Goal: Task Accomplishment & Management: Use online tool/utility

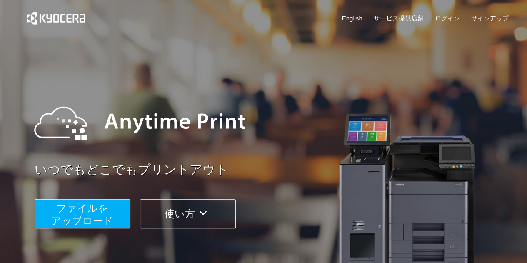
click at [88, 217] on span "ファイルを ​​アップロード" at bounding box center [82, 214] width 62 height 24
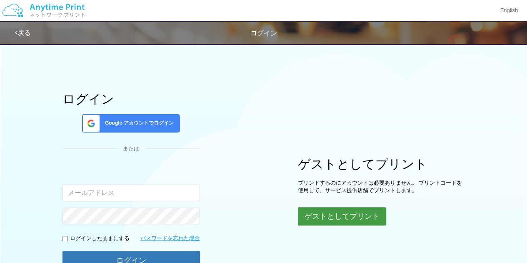
click at [344, 210] on button "ゲストとしてプリント" at bounding box center [342, 216] width 88 height 18
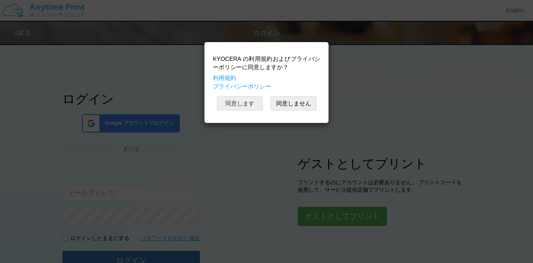
click at [241, 102] on button "同意します" at bounding box center [240, 103] width 46 height 14
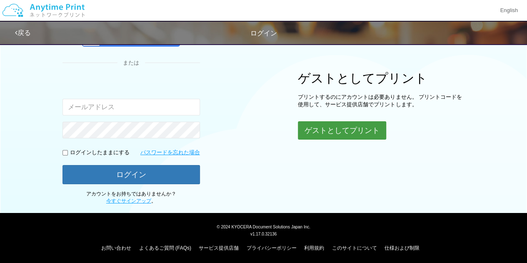
scroll to position [86, 0]
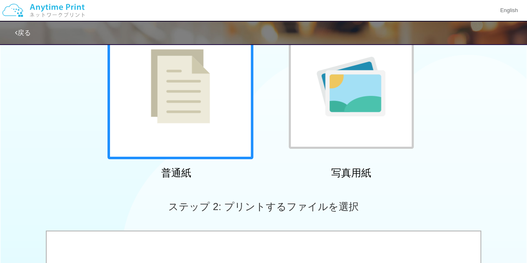
scroll to position [211, 0]
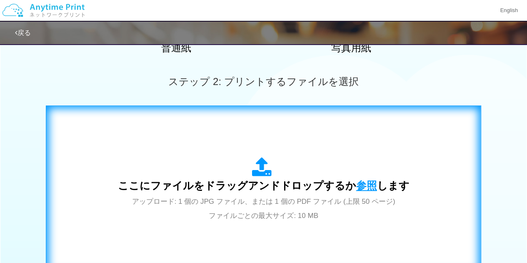
click at [365, 182] on span "参照" at bounding box center [366, 186] width 21 height 12
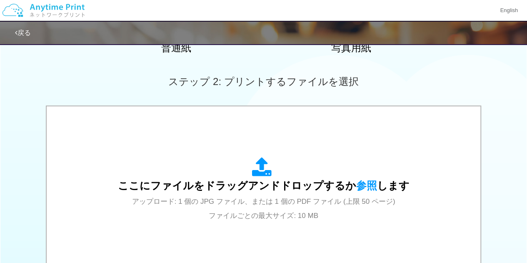
click at [518, 190] on div "ここにファイルをドラッグアンドドロップするか 参照 します アップロード: 1 個の JPG ファイル、または 1 個の PDF ファイル (上限 50 ペー…" at bounding box center [263, 190] width 527 height 170
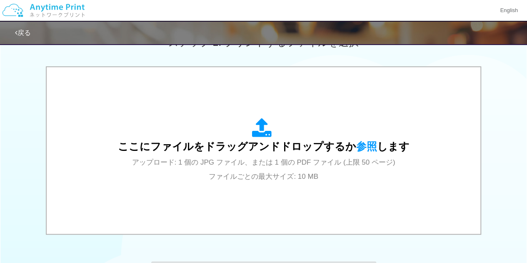
scroll to position [294, 0]
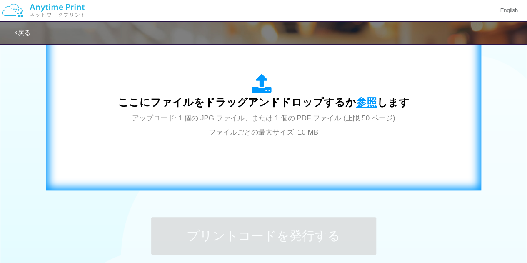
click at [357, 101] on span "参照" at bounding box center [366, 102] width 21 height 12
click at [359, 98] on span "参照" at bounding box center [366, 102] width 21 height 12
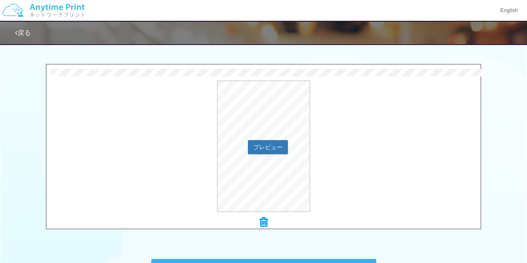
scroll to position [370, 0]
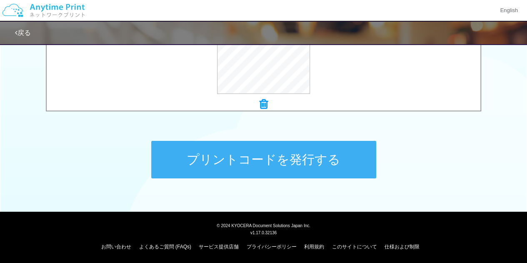
click at [300, 172] on button "プリントコードを発行する" at bounding box center [263, 159] width 225 height 37
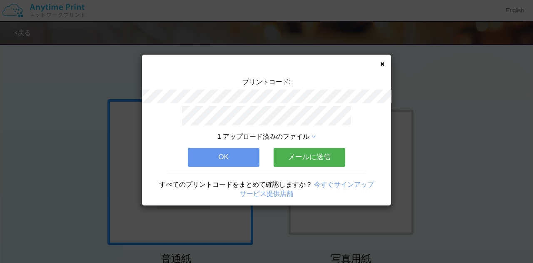
click at [302, 156] on button "メールに送信" at bounding box center [310, 157] width 72 height 18
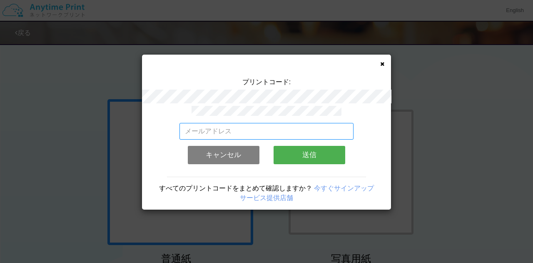
click at [259, 131] on input "email" at bounding box center [267, 131] width 175 height 17
type input "[EMAIL_ADDRESS][DOMAIN_NAME]"
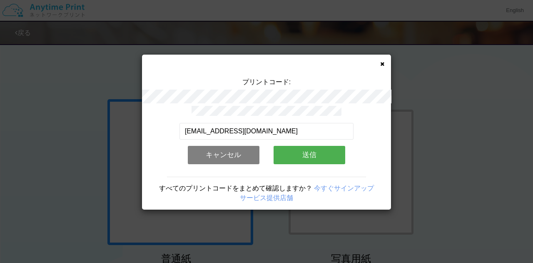
click at [307, 151] on button "送信" at bounding box center [310, 155] width 72 height 18
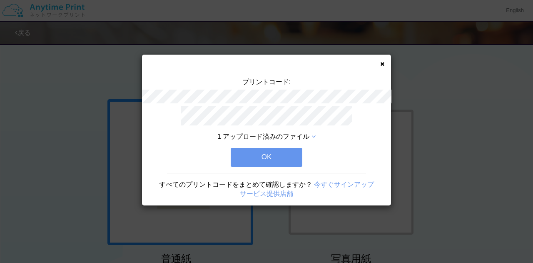
click at [292, 152] on button "OK" at bounding box center [267, 157] width 72 height 18
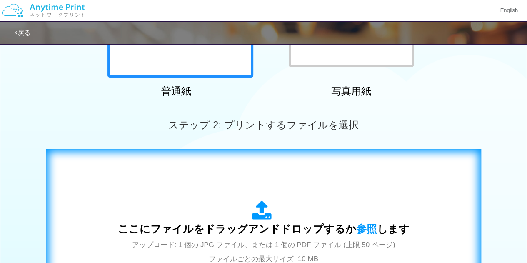
scroll to position [208, 0]
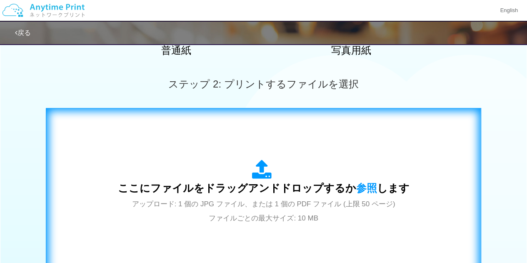
click at [267, 166] on icon at bounding box center [263, 170] width 23 height 21
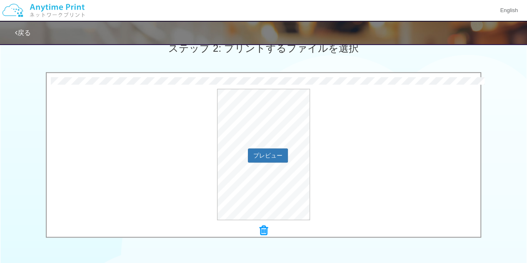
scroll to position [250, 0]
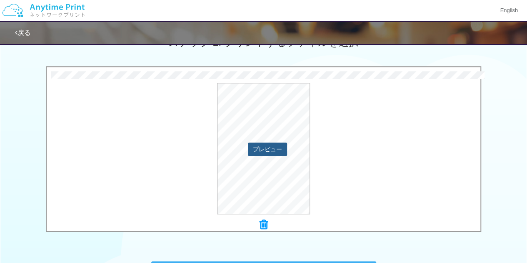
click at [263, 153] on button "プレビュー" at bounding box center [267, 148] width 39 height 13
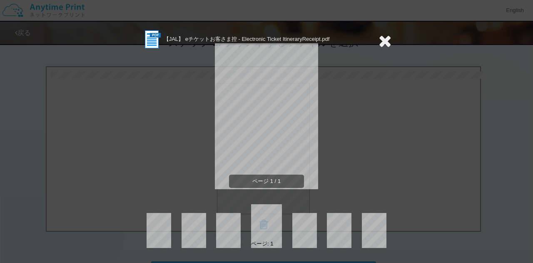
click at [382, 40] on icon at bounding box center [385, 40] width 13 height 17
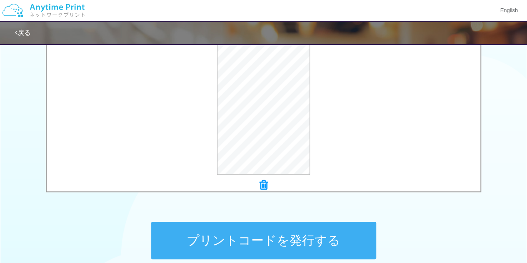
scroll to position [333, 0]
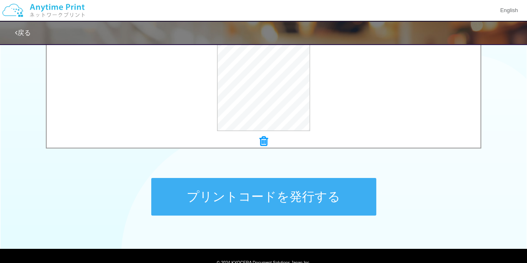
click at [286, 200] on button "プリントコードを発行する" at bounding box center [263, 196] width 225 height 37
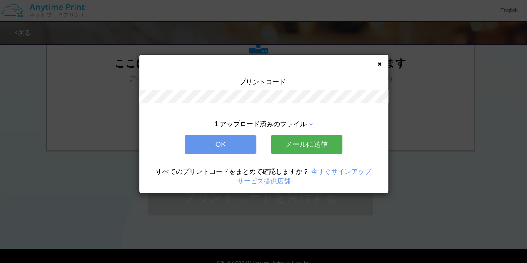
scroll to position [0, 0]
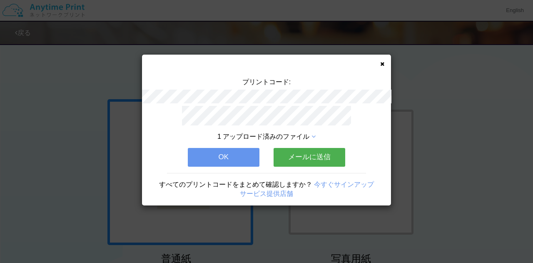
click at [329, 153] on button "メールに送信" at bounding box center [310, 157] width 72 height 18
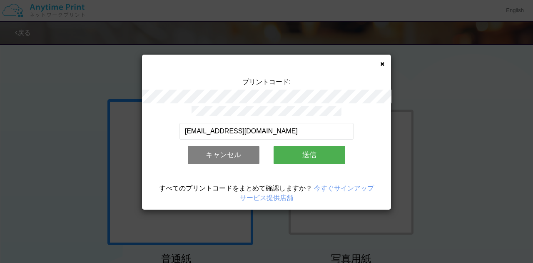
click at [307, 152] on button "送信" at bounding box center [310, 155] width 72 height 18
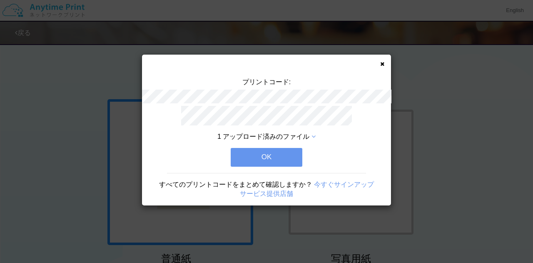
click at [284, 152] on button "OK" at bounding box center [267, 157] width 72 height 18
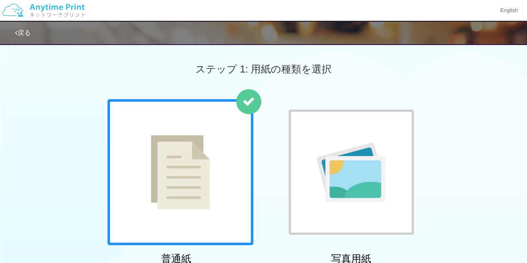
click at [468, 90] on div "ステップ 1: 用紙の種類を選択" at bounding box center [263, 69] width 527 height 60
